Goal: Transaction & Acquisition: Purchase product/service

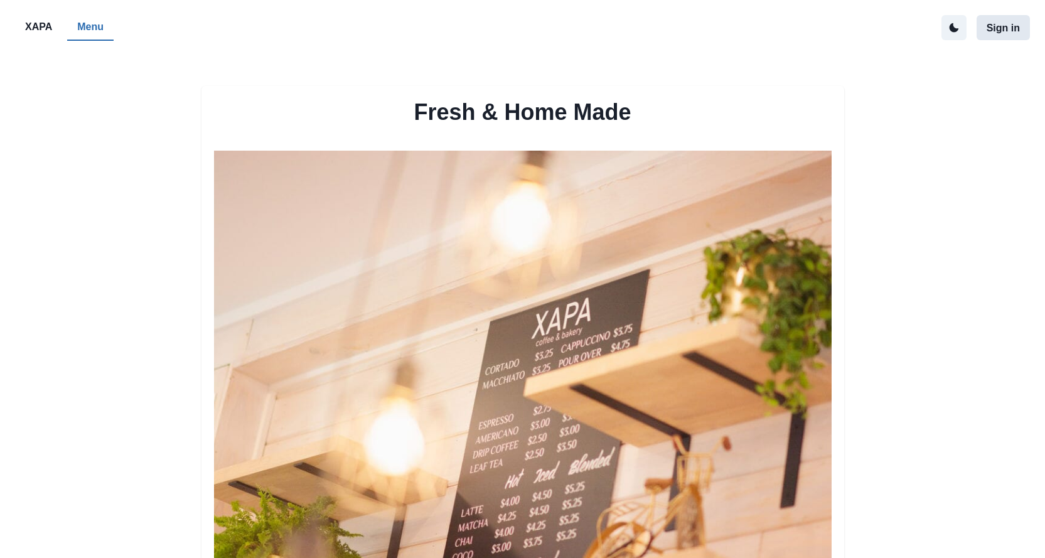
click at [997, 26] on button "Sign in" at bounding box center [1002, 27] width 53 height 25
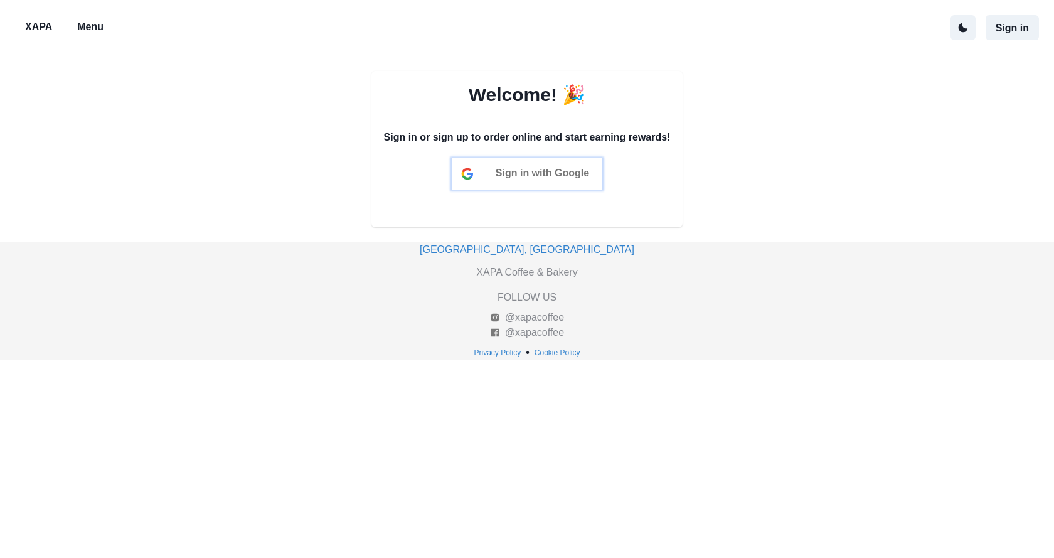
click at [557, 178] on span "Sign in with Google" at bounding box center [542, 173] width 93 height 11
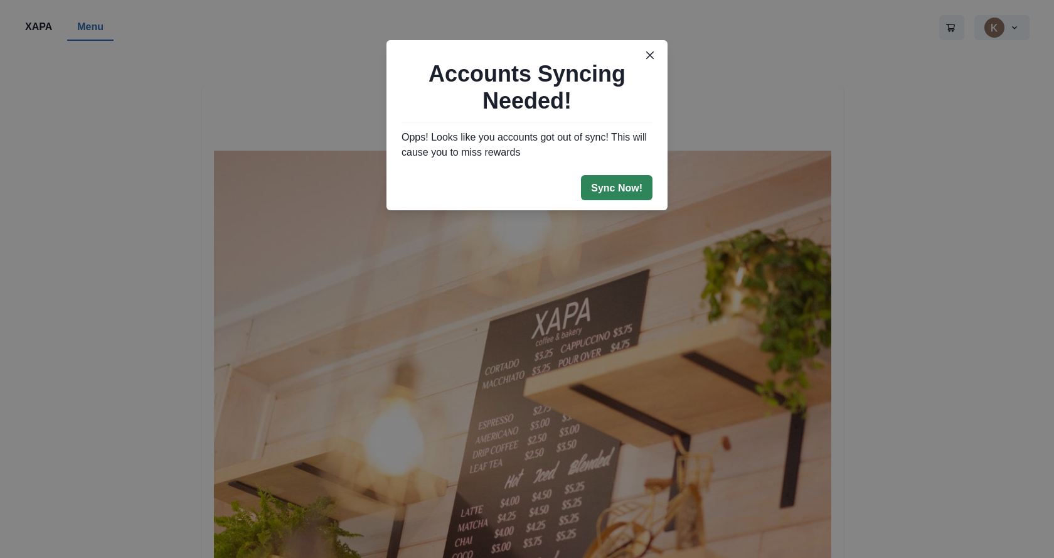
click at [618, 188] on button "Sync Now!" at bounding box center [617, 187] width 72 height 25
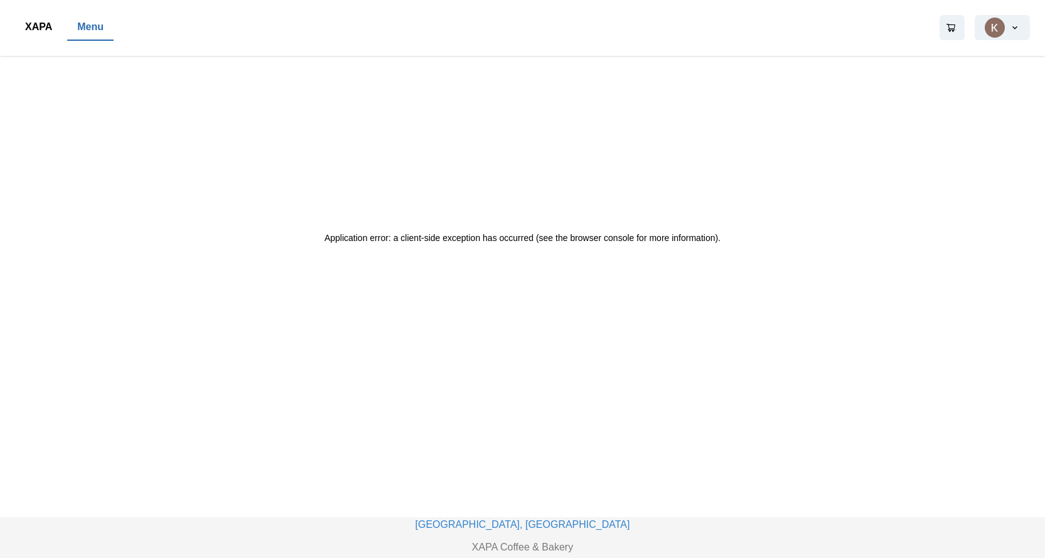
scroll to position [174, 0]
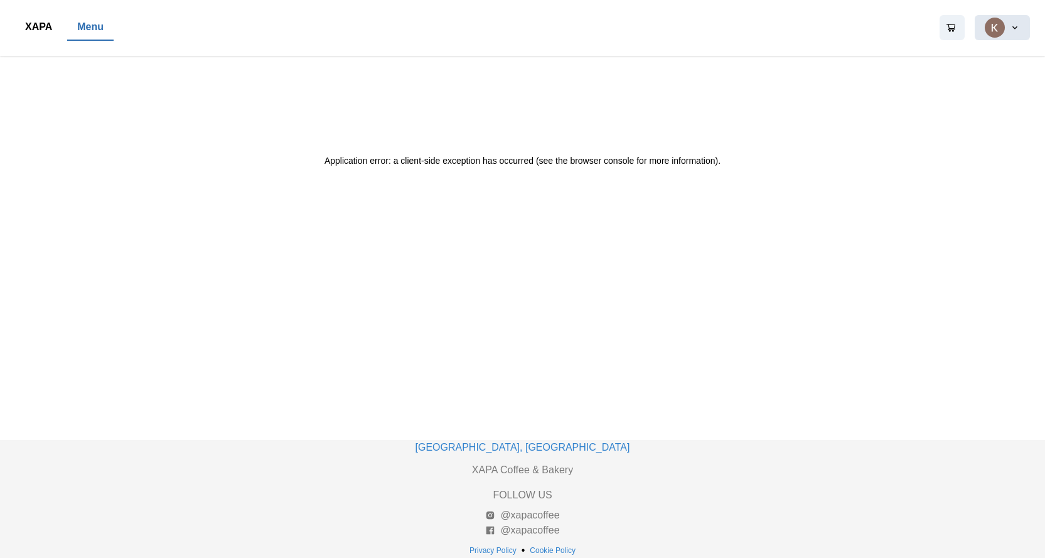
click at [994, 23] on button "button" at bounding box center [1001, 27] width 55 height 25
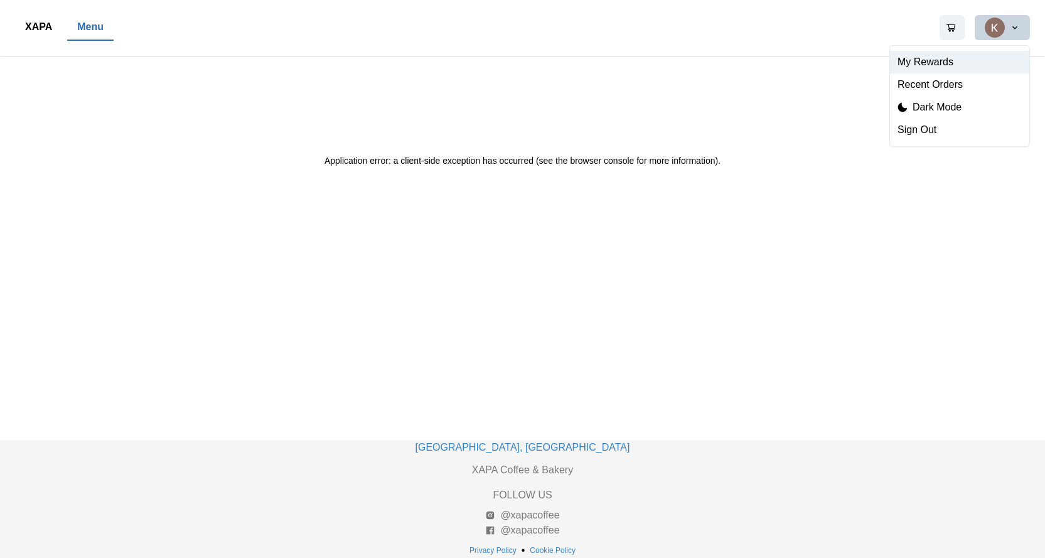
click at [943, 58] on button "My Rewards" at bounding box center [959, 62] width 139 height 23
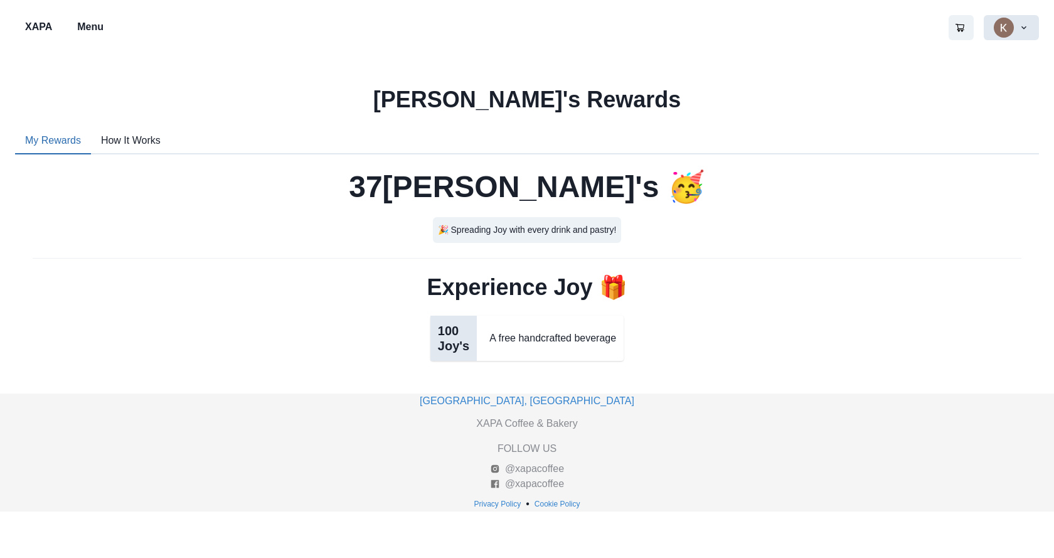
click at [1018, 31] on button "button" at bounding box center [1011, 27] width 55 height 25
click at [952, 87] on button "Recent Orders" at bounding box center [968, 84] width 139 height 23
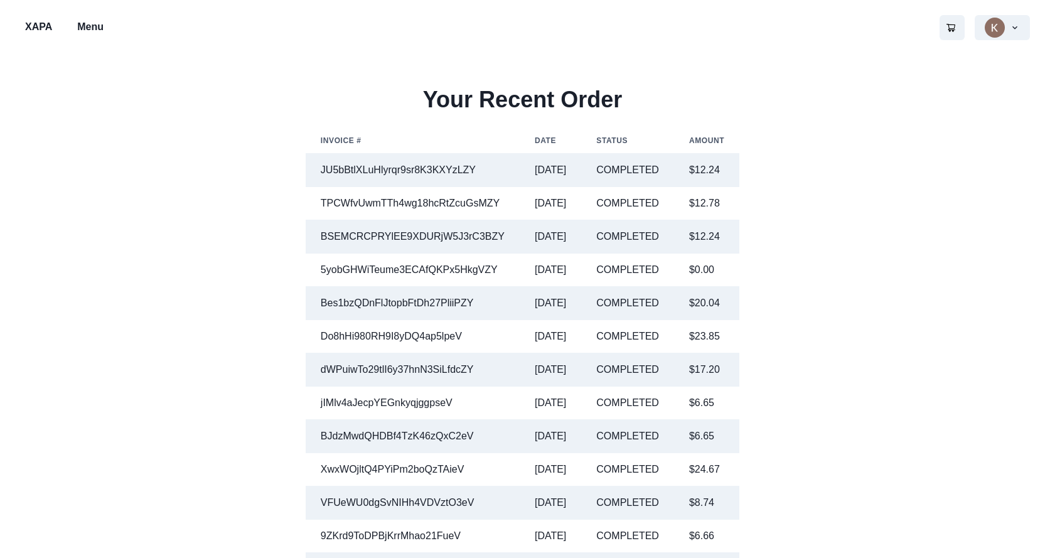
click at [35, 31] on p "XAPA" at bounding box center [38, 26] width 27 height 15
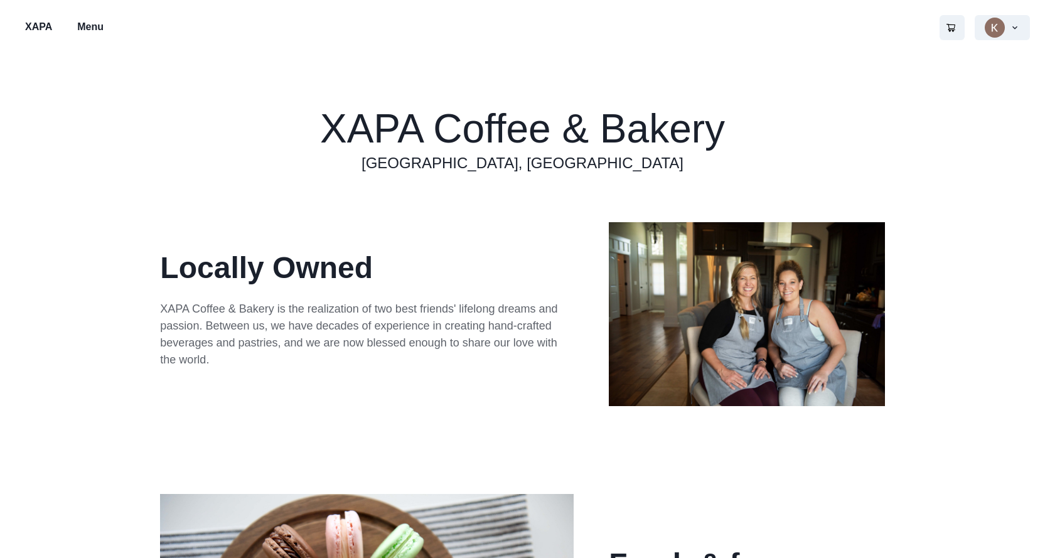
click at [99, 28] on p "Menu" at bounding box center [90, 26] width 26 height 15
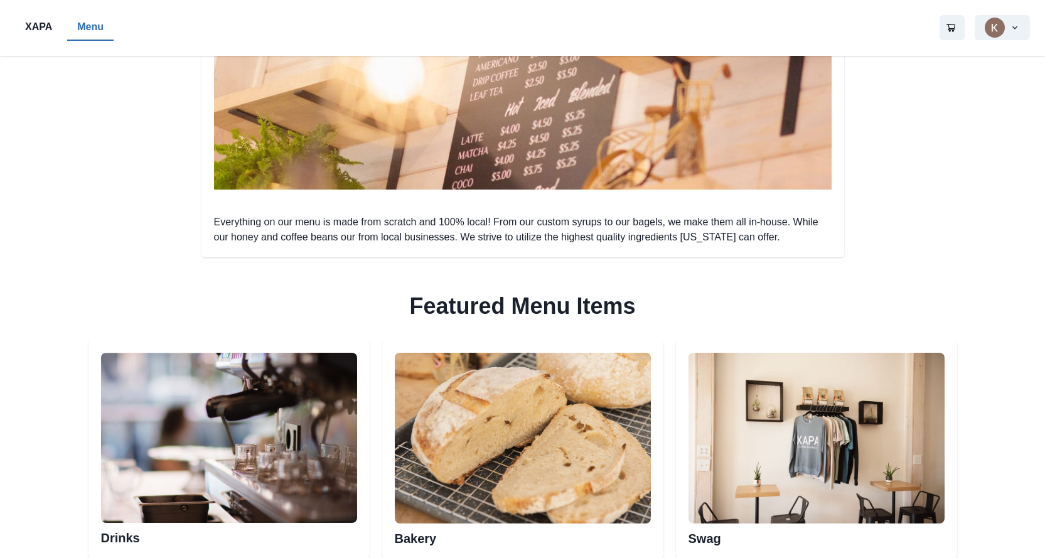
scroll to position [502, 0]
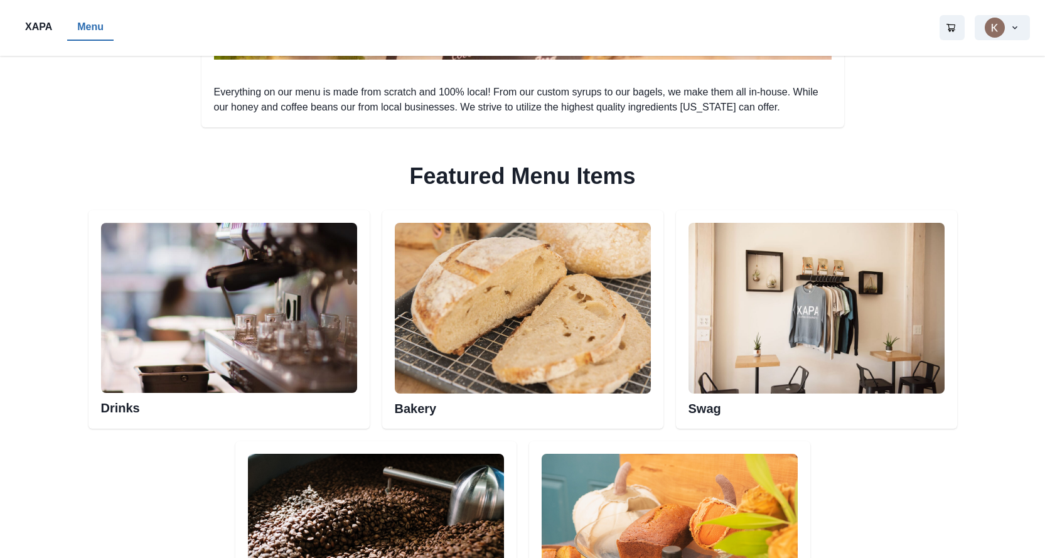
click at [196, 333] on img at bounding box center [229, 308] width 256 height 171
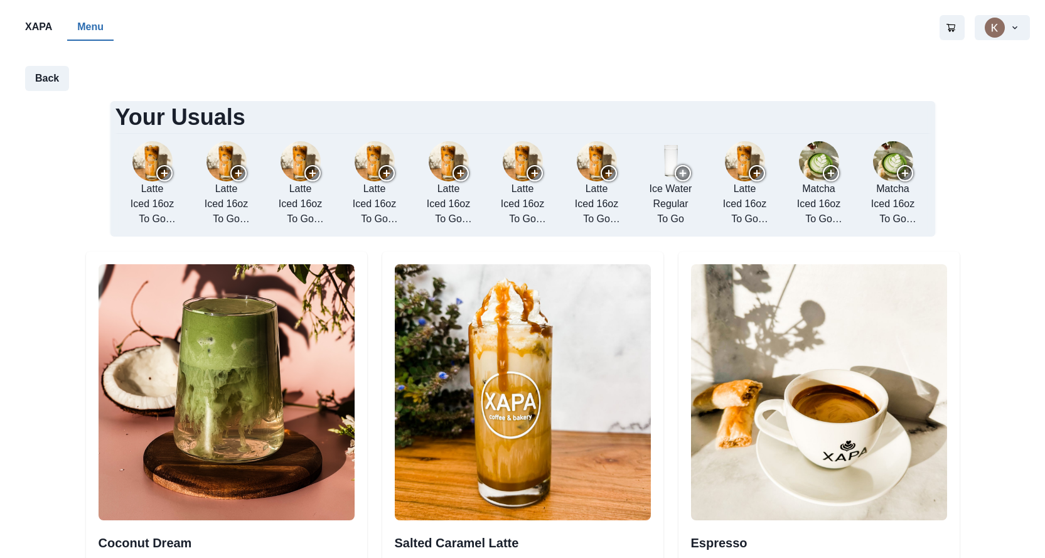
click at [147, 169] on img "add re-order Latte to cart" at bounding box center [152, 161] width 40 height 40
click at [959, 21] on span "1" at bounding box center [961, 18] width 9 height 11
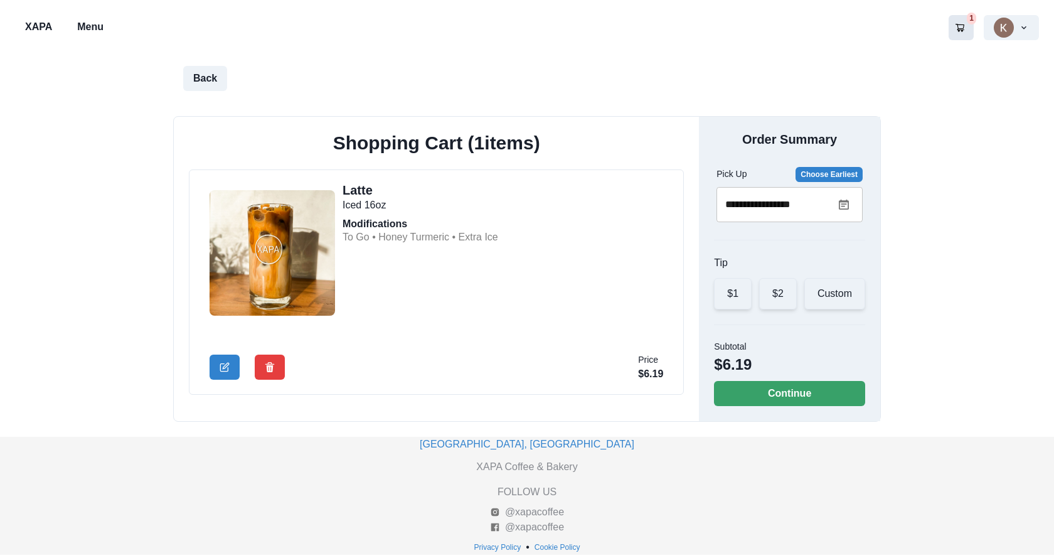
click at [361, 224] on h2 "Modifications" at bounding box center [421, 224] width 156 height 12
click at [87, 28] on p "Menu" at bounding box center [90, 26] width 26 height 15
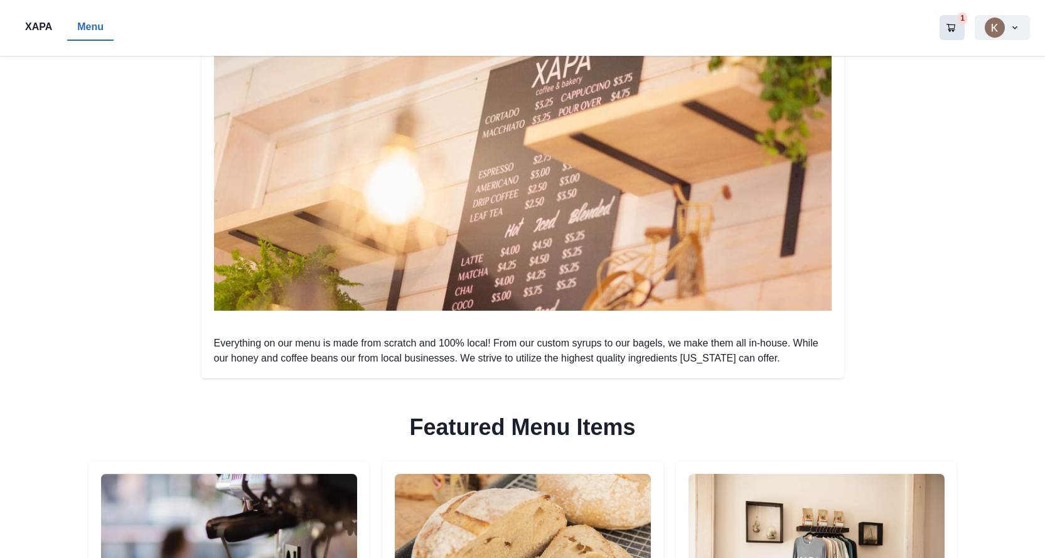
scroll to position [565, 0]
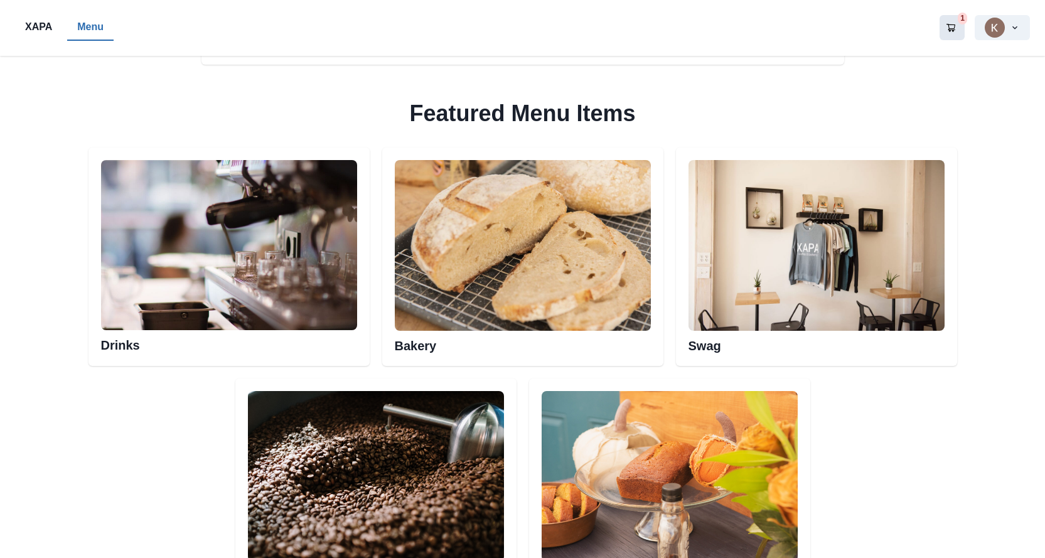
click at [501, 259] on img at bounding box center [523, 245] width 256 height 171
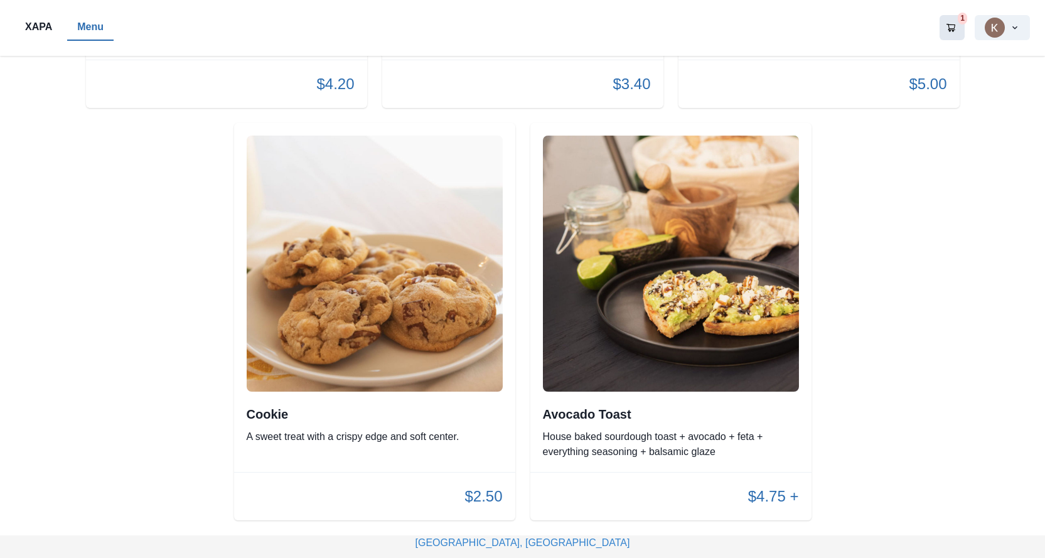
scroll to position [2758, 0]
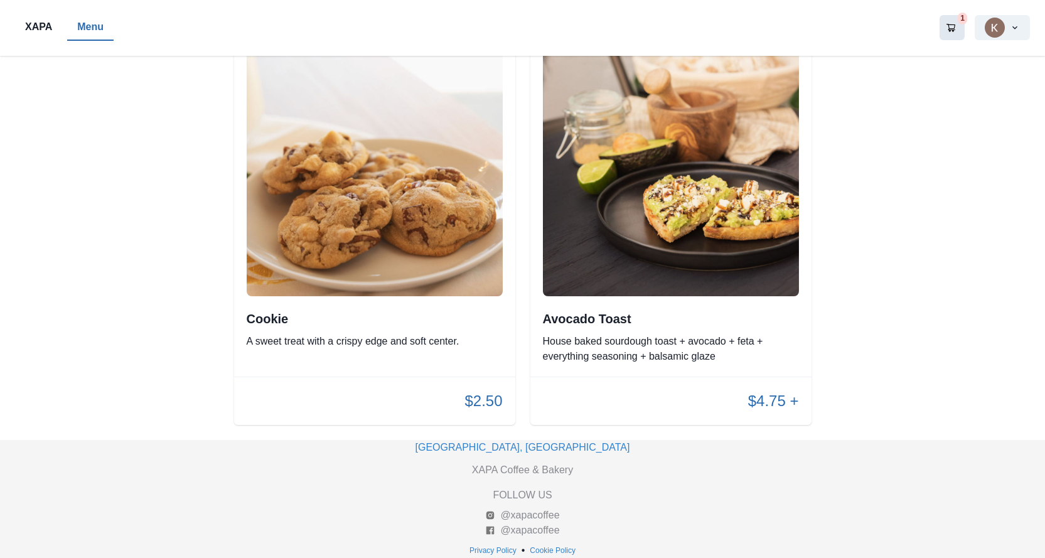
click at [954, 28] on icon "Go to your shopping cart" at bounding box center [950, 28] width 9 height 8
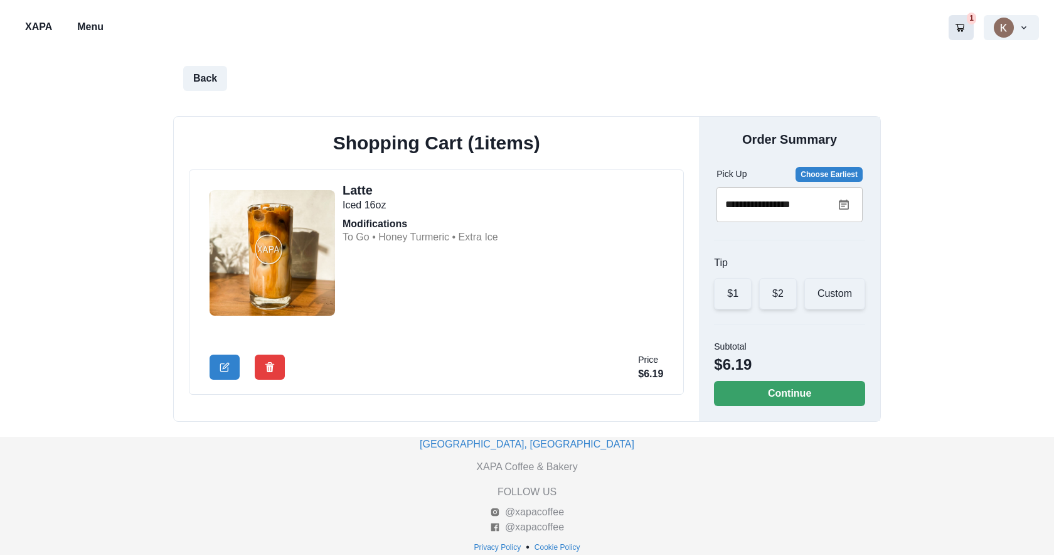
click at [843, 205] on icon at bounding box center [844, 205] width 10 height 10
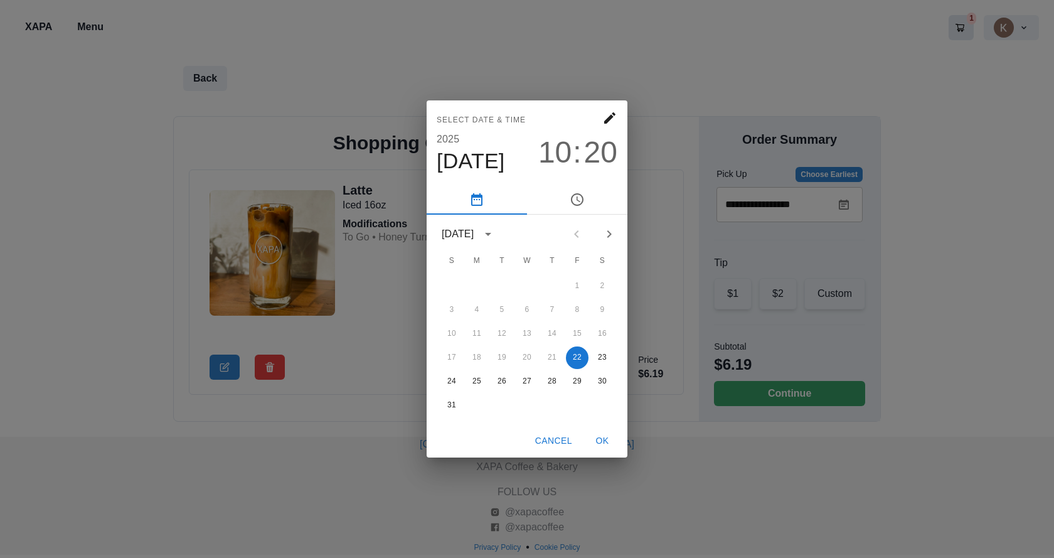
click at [976, 200] on div "Select date & time 2025 Aug 22 10 : 20 August 2025 S M T W T F S 1 2 3 4 5 6 7 …" at bounding box center [527, 279] width 1054 height 558
